Goal: Task Accomplishment & Management: Use online tool/utility

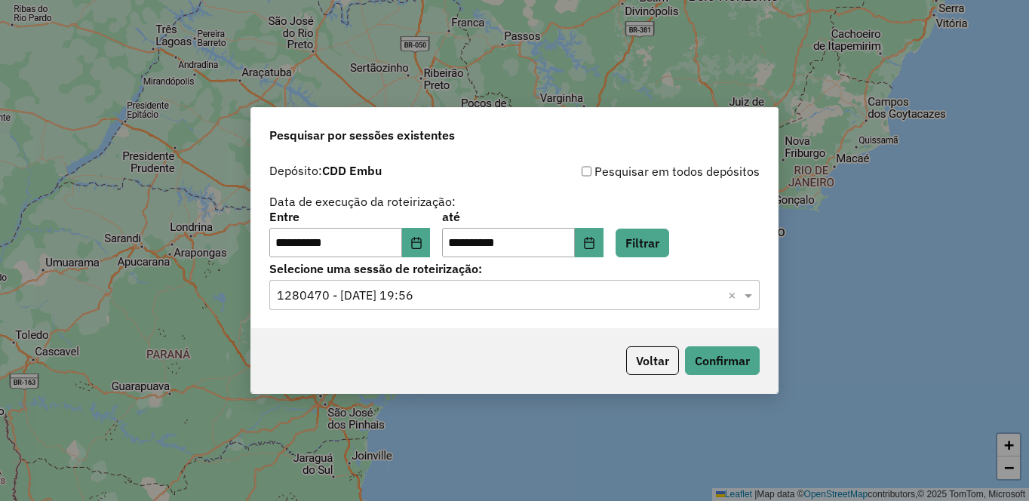
click at [659, 281] on div "Selecione uma sessão × 1280470 - 22/09/2025 19:56 ×" at bounding box center [514, 295] width 490 height 30
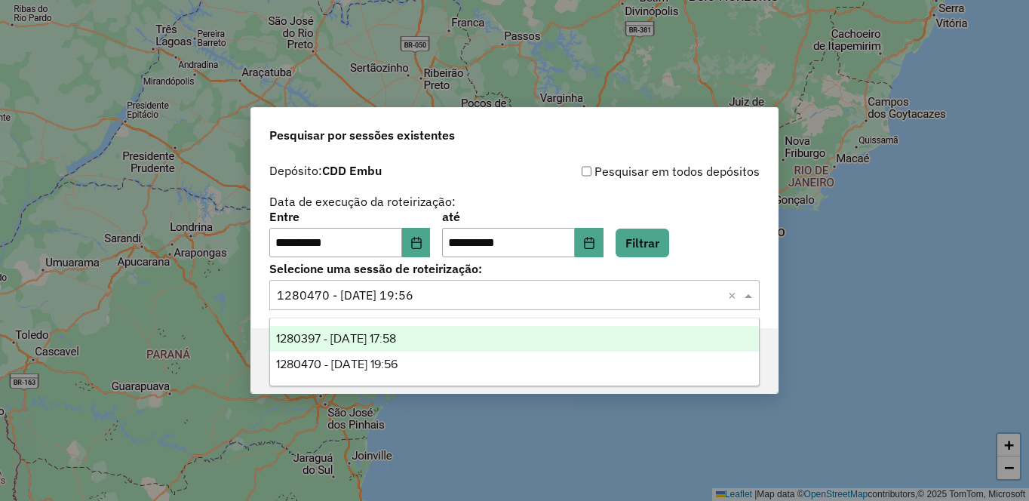
click at [467, 333] on div "1280397 - 22/09/2025 17:58" at bounding box center [514, 339] width 489 height 26
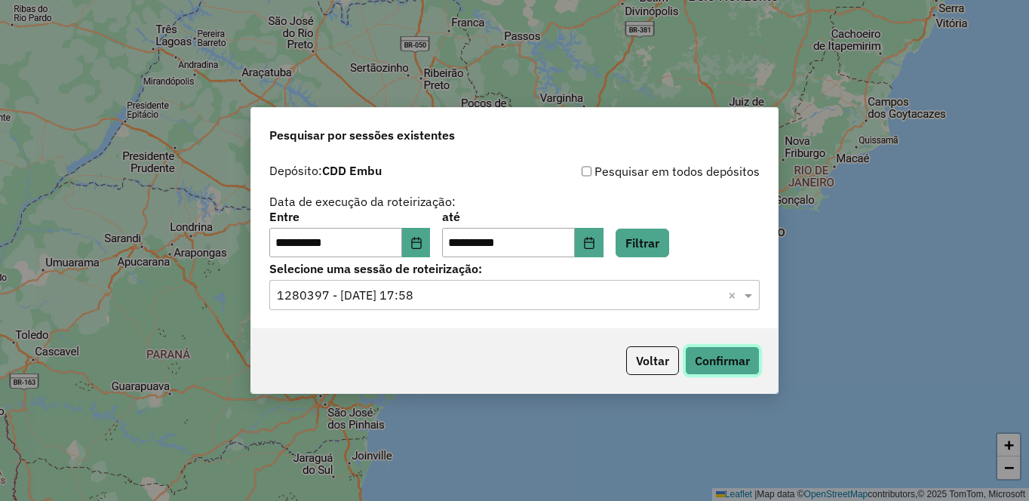
click at [706, 358] on button "Confirmar" at bounding box center [722, 360] width 75 height 29
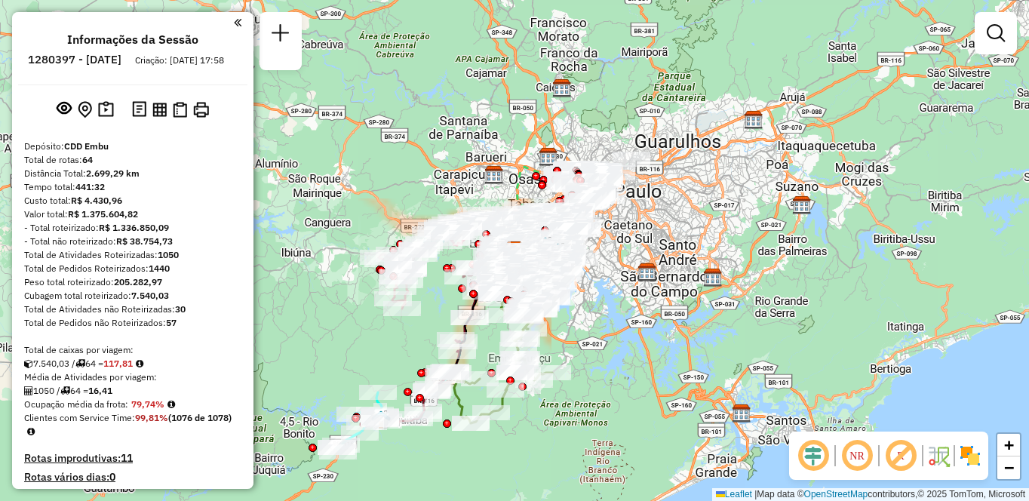
click at [860, 456] on em at bounding box center [857, 456] width 36 height 36
click at [905, 459] on em at bounding box center [901, 456] width 36 height 36
click at [968, 453] on img at bounding box center [970, 456] width 24 height 24
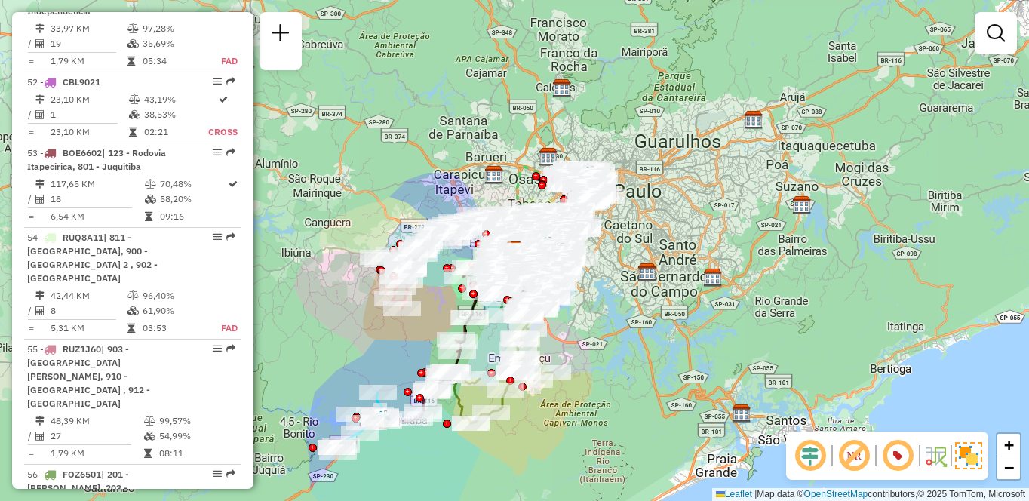
scroll to position [2107, 0]
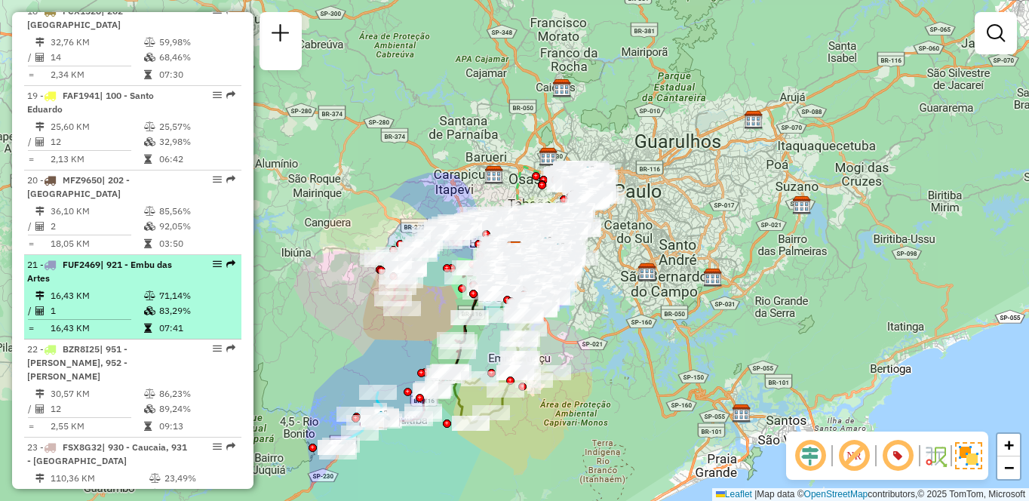
click at [150, 303] on td at bounding box center [150, 310] width 15 height 15
select select "**********"
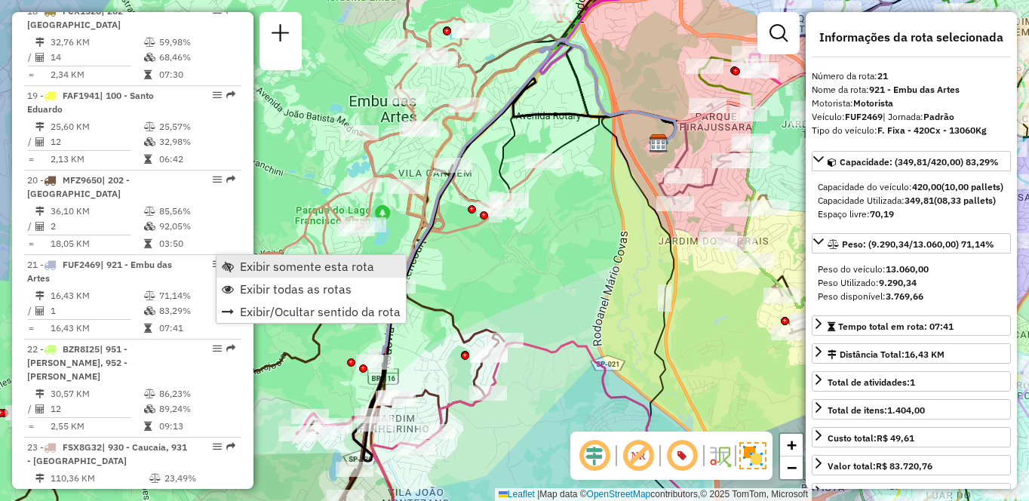
click at [270, 263] on span "Exibir somente esta rota" at bounding box center [307, 266] width 134 height 12
